Goal: Task Accomplishment & Management: Use online tool/utility

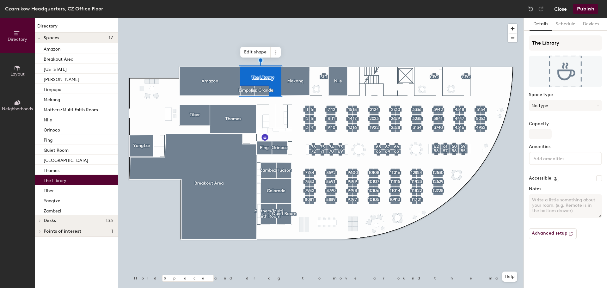
click at [559, 9] on button "Close" at bounding box center [560, 9] width 13 height 10
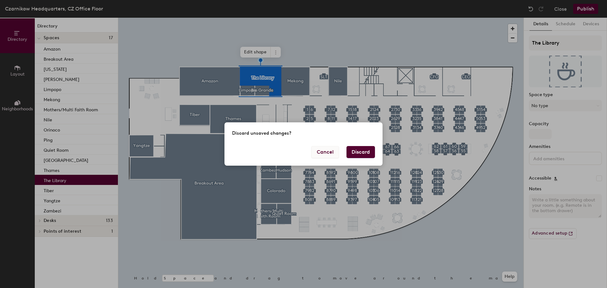
click at [322, 157] on button "Cancel" at bounding box center [324, 152] width 27 height 12
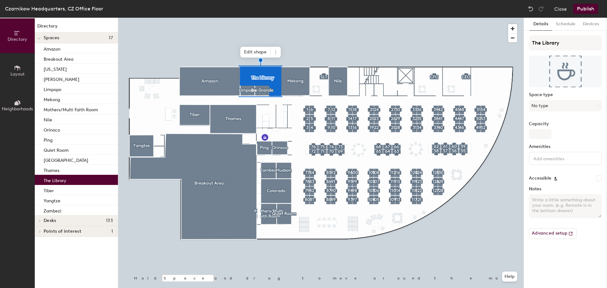
click at [580, 9] on button "Publish" at bounding box center [585, 9] width 25 height 10
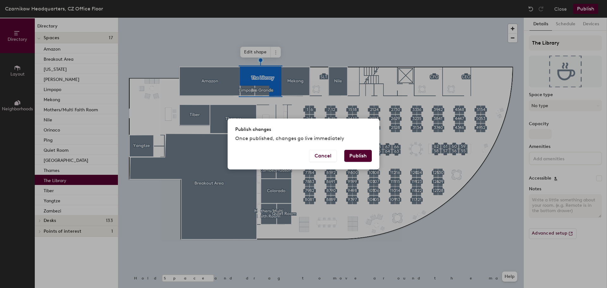
click at [360, 153] on button "Publish" at bounding box center [357, 156] width 27 height 12
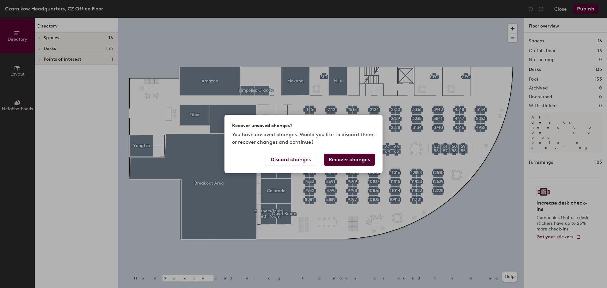
click at [346, 161] on button "Recover changes" at bounding box center [348, 160] width 51 height 12
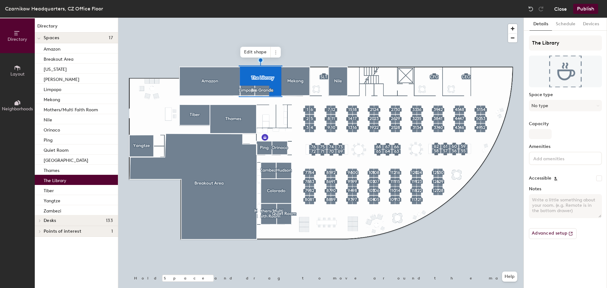
click at [562, 9] on button "Close" at bounding box center [560, 9] width 13 height 10
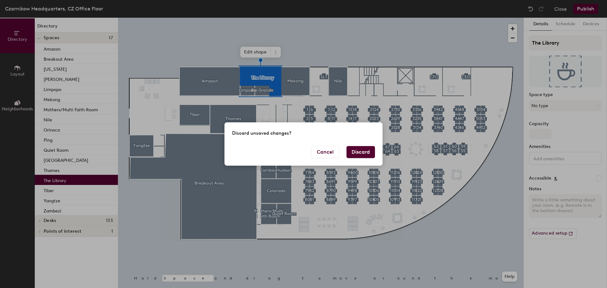
click at [360, 158] on div "Cancel Discard" at bounding box center [303, 156] width 158 height 20
click at [360, 156] on button "Discard" at bounding box center [360, 152] width 28 height 12
